Goal: Transaction & Acquisition: Purchase product/service

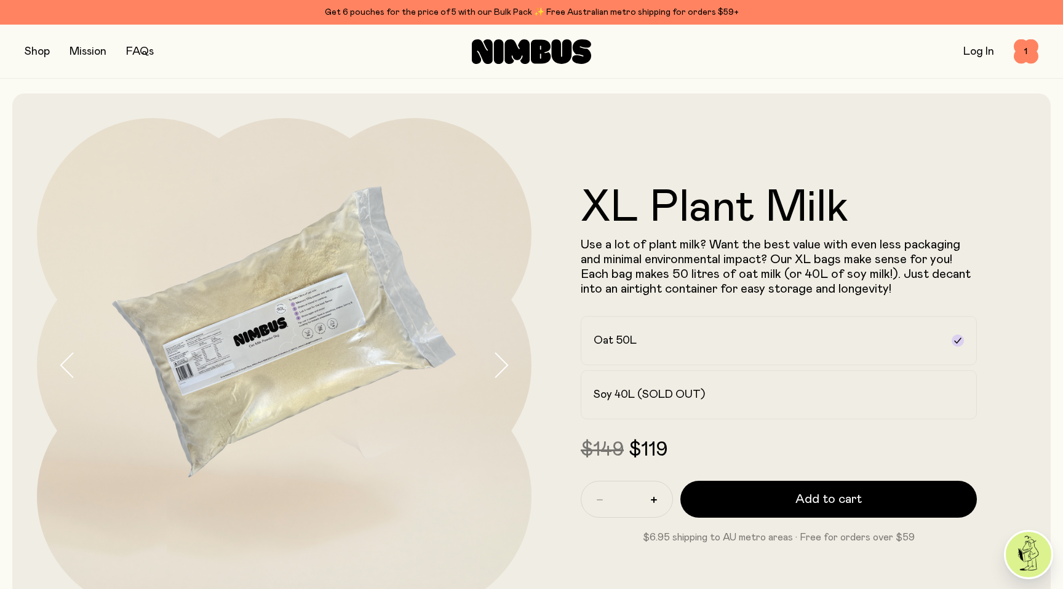
click at [42, 52] on button "button" at bounding box center [37, 51] width 25 height 17
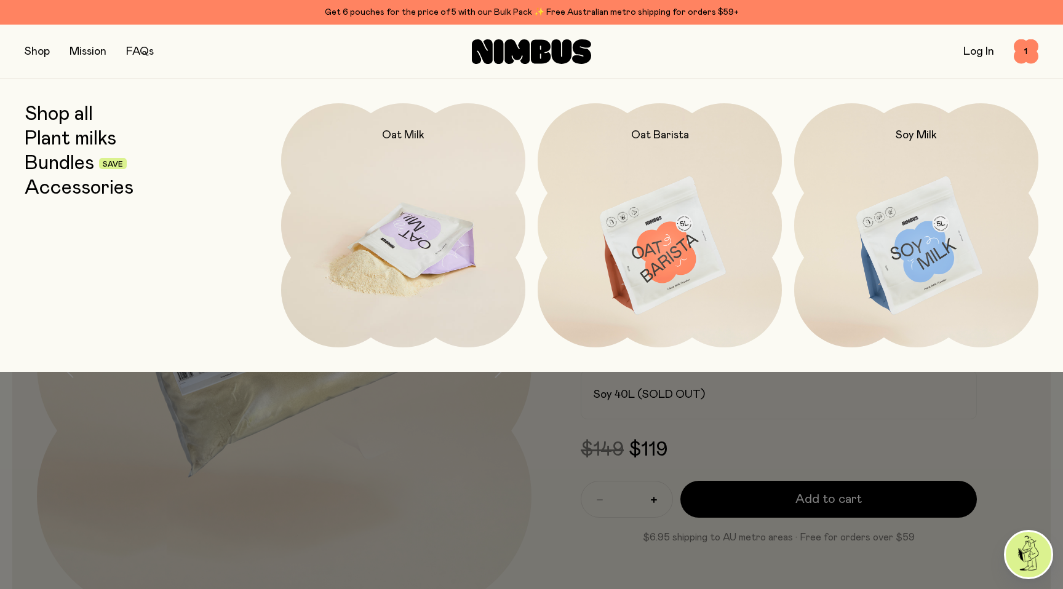
click at [359, 154] on img at bounding box center [403, 246] width 244 height 287
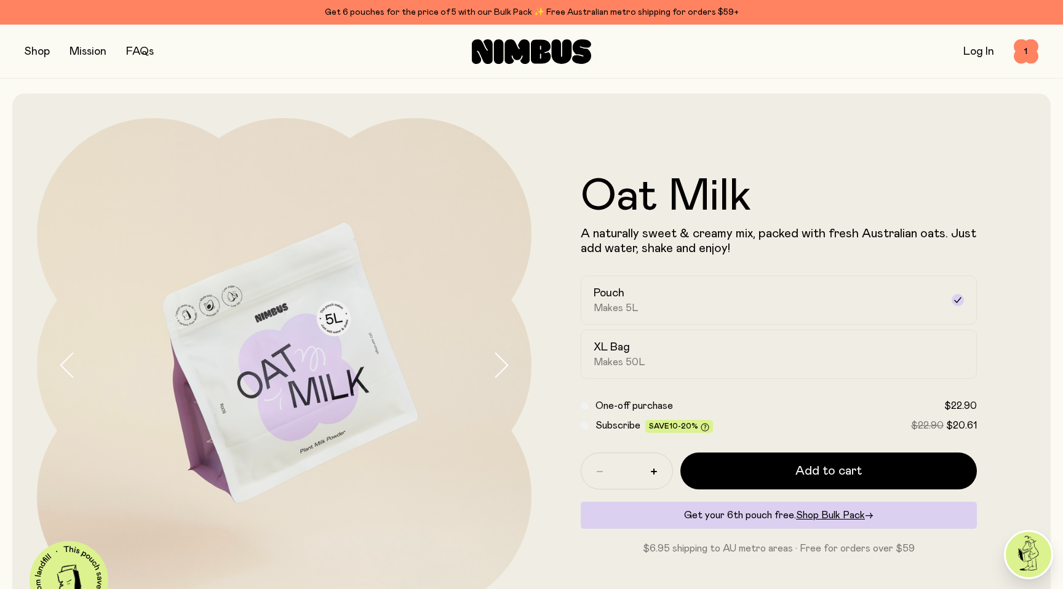
click at [33, 49] on button "button" at bounding box center [37, 51] width 25 height 17
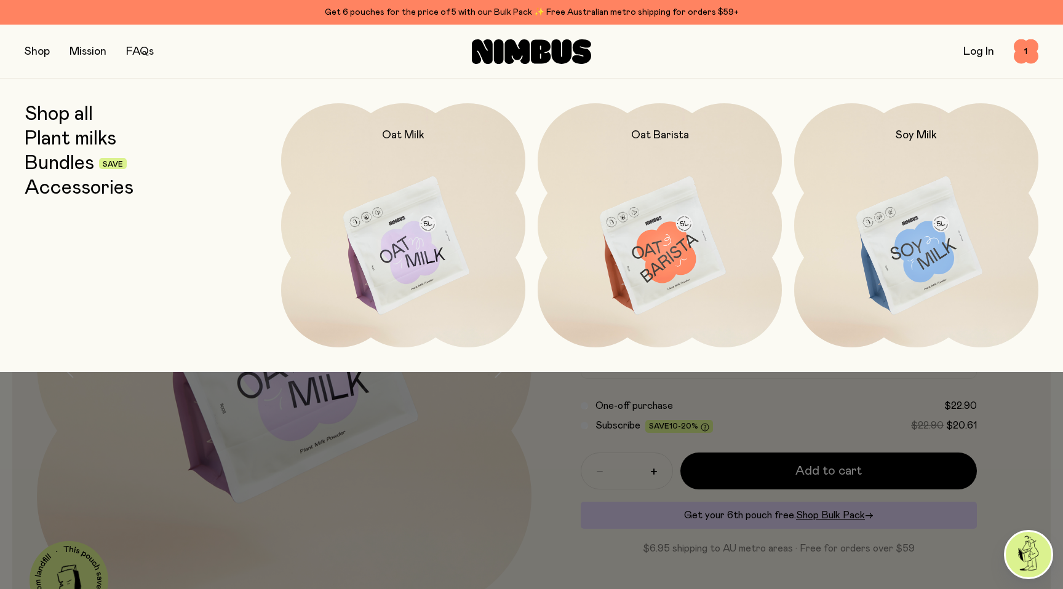
click at [57, 159] on link "Bundles" at bounding box center [60, 164] width 70 height 22
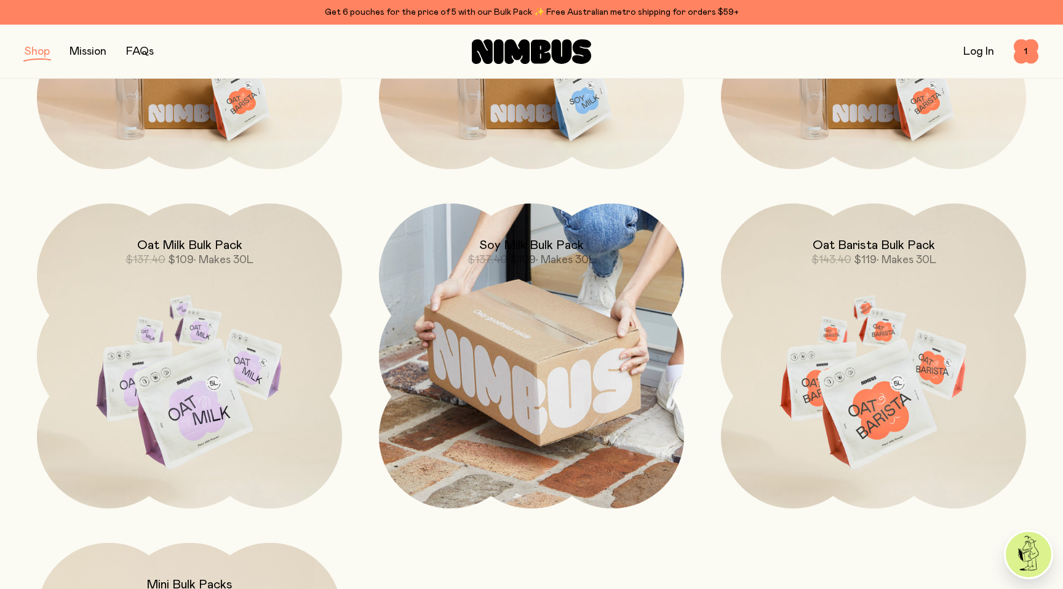
scroll to position [399, 0]
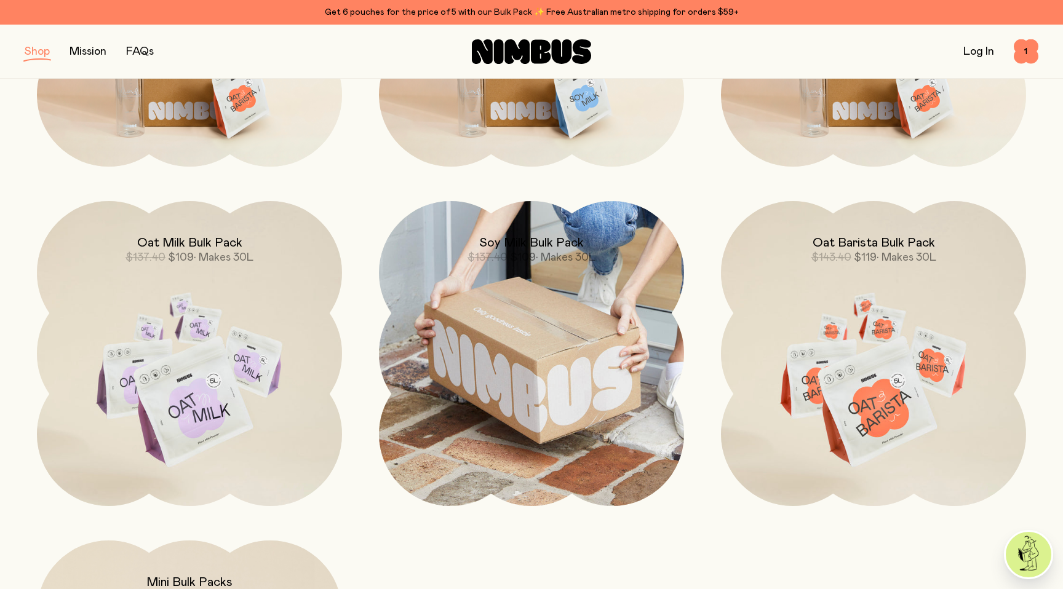
click at [534, 344] on img at bounding box center [531, 353] width 305 height 305
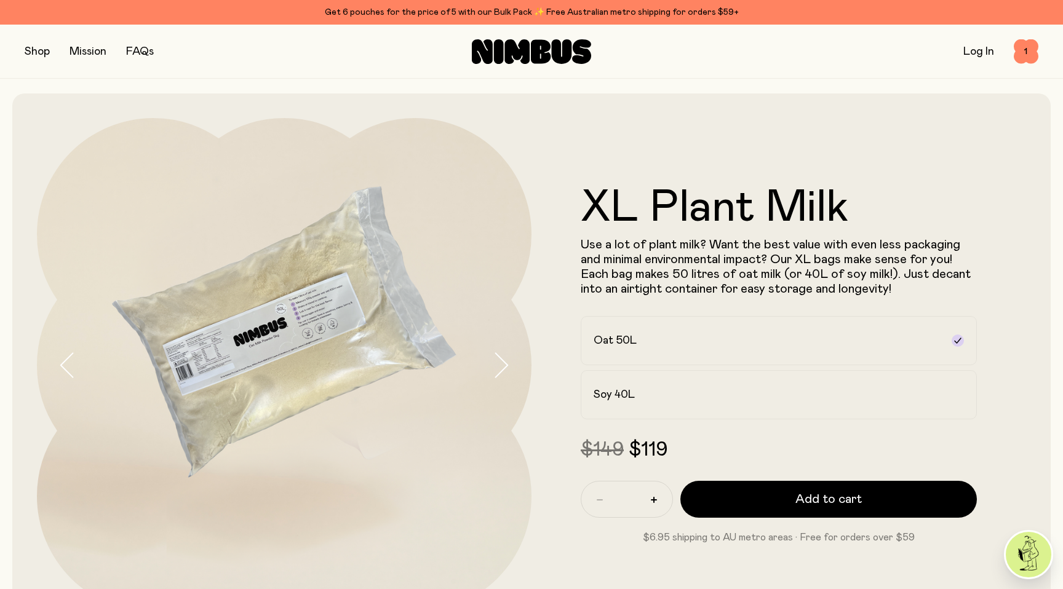
scroll to position [1777, 0]
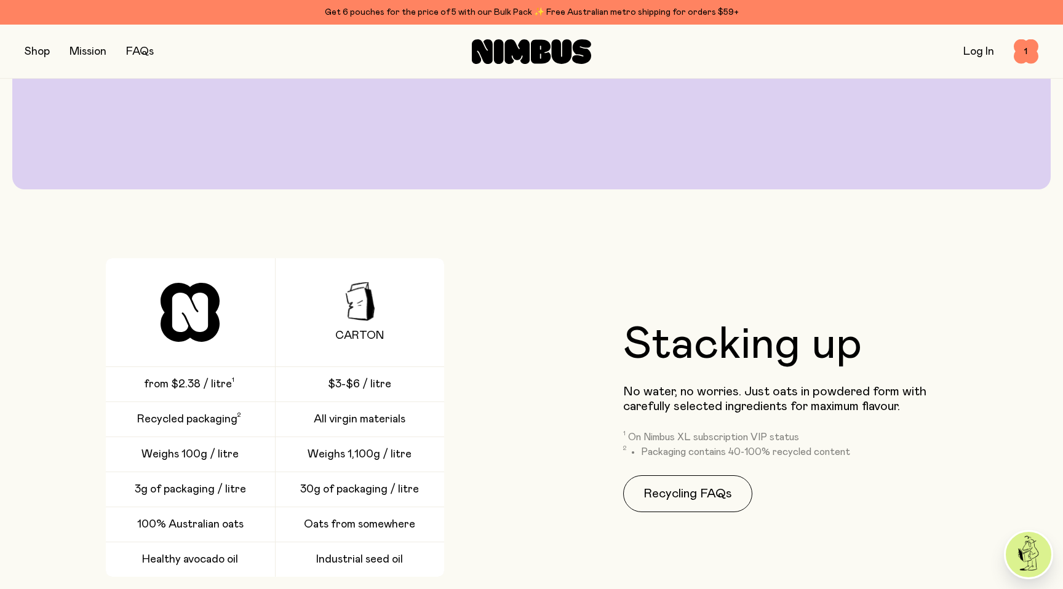
click at [1024, 549] on img at bounding box center [1029, 555] width 46 height 46
